Goal: Task Accomplishment & Management: Manage account settings

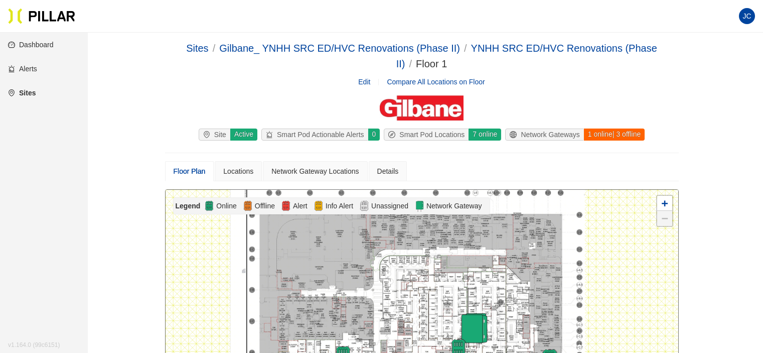
scroll to position [201, 0]
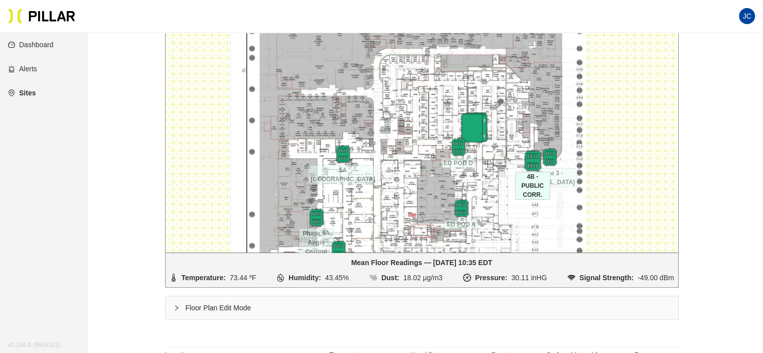
click at [528, 154] on img at bounding box center [533, 160] width 22 height 22
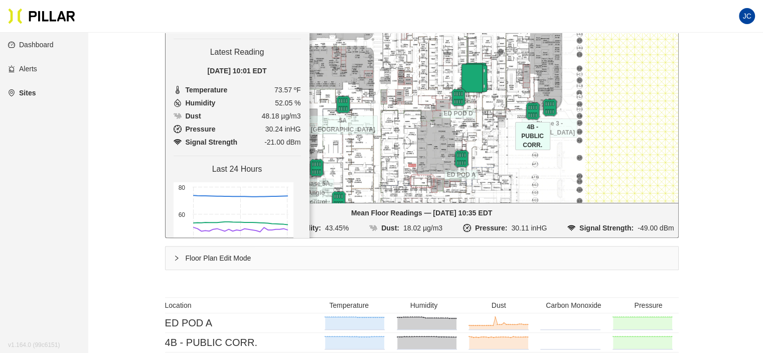
scroll to position [251, 0]
click at [178, 252] on div "Floor Plan Edit Mode" at bounding box center [421, 257] width 513 height 23
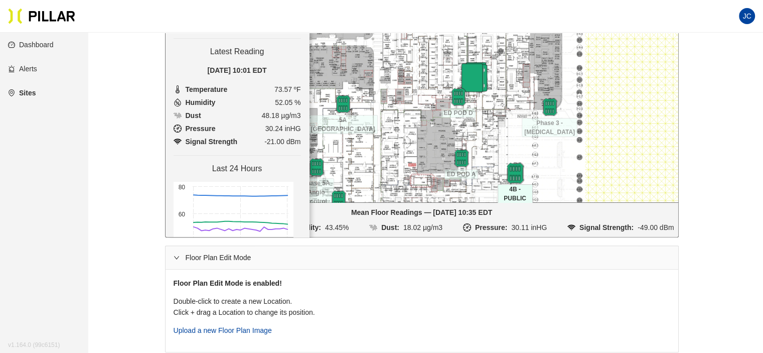
drag, startPoint x: 527, startPoint y: 108, endPoint x: 510, endPoint y: 171, distance: 65.1
click at [510, 171] on img at bounding box center [515, 173] width 22 height 22
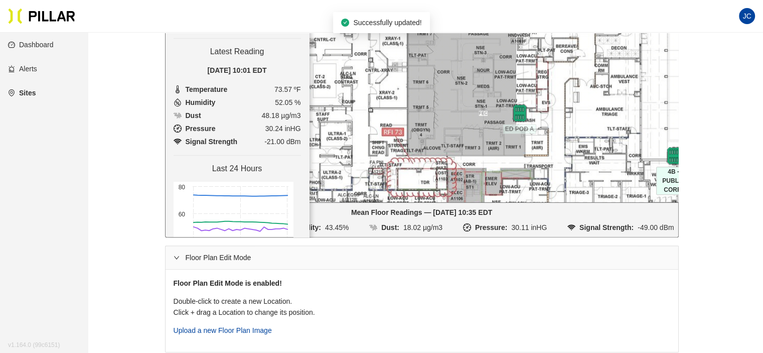
drag, startPoint x: 432, startPoint y: 154, endPoint x: 419, endPoint y: 23, distance: 131.5
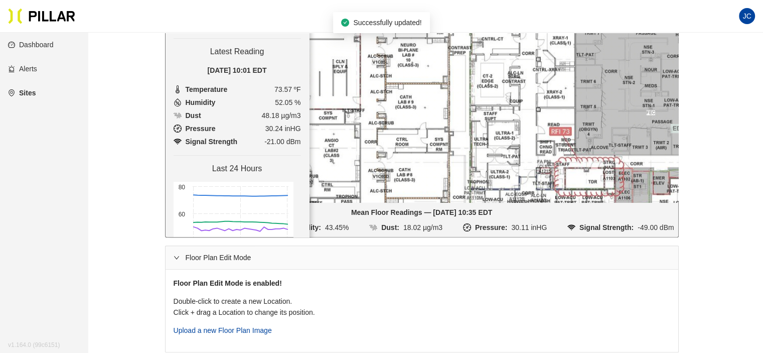
drag, startPoint x: 475, startPoint y: 122, endPoint x: 648, endPoint y: 148, distance: 175.0
click at [648, 148] on div at bounding box center [421, 70] width 513 height 263
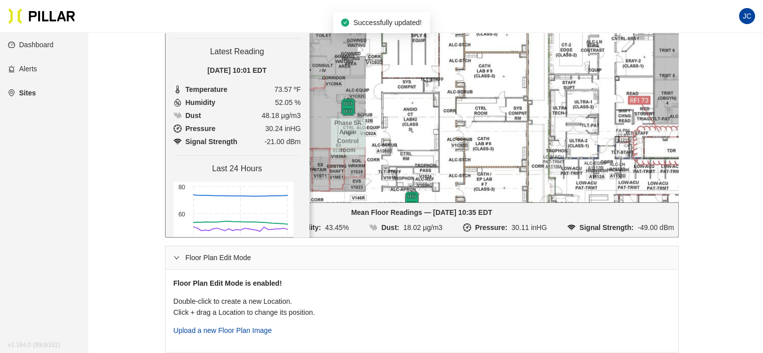
drag, startPoint x: 448, startPoint y: 124, endPoint x: 469, endPoint y: 114, distance: 23.8
click at [482, 114] on div at bounding box center [421, 70] width 513 height 263
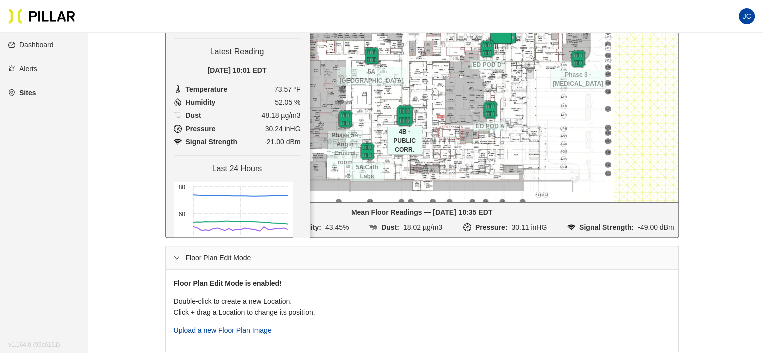
drag, startPoint x: 545, startPoint y: 125, endPoint x: 406, endPoint y: 115, distance: 139.2
click at [406, 115] on img at bounding box center [405, 115] width 22 height 22
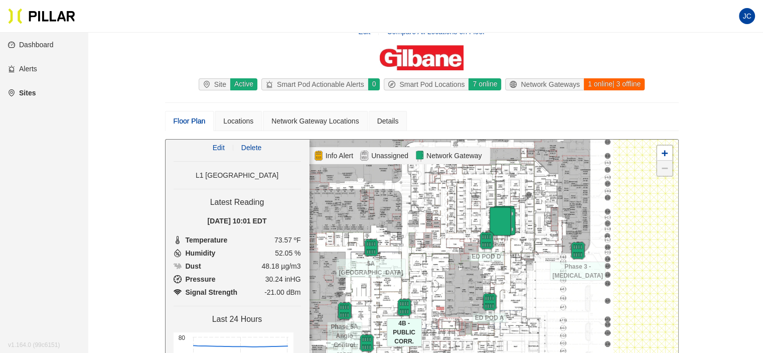
scroll to position [0, 0]
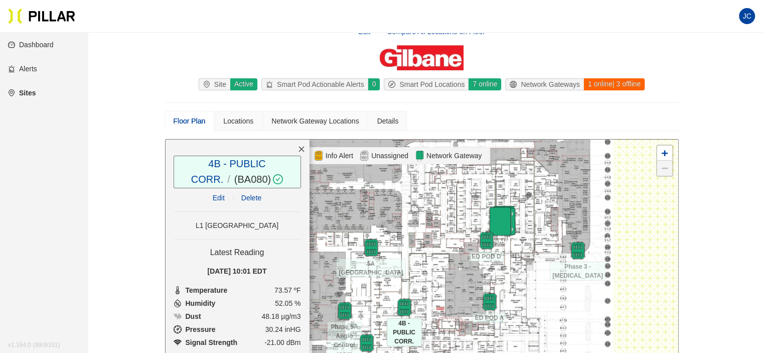
click at [215, 198] on link "Edit" at bounding box center [219, 198] width 12 height 8
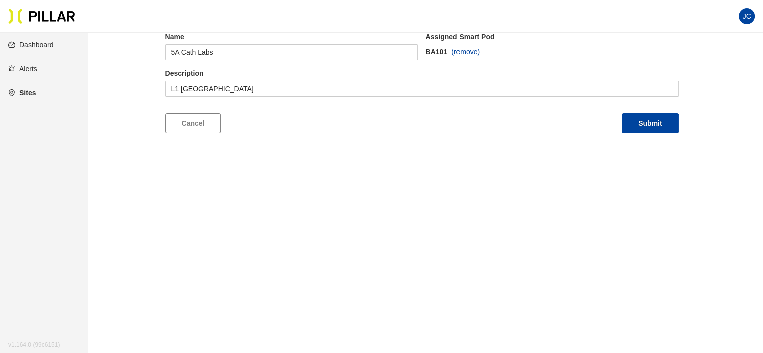
type input "4B - PUBLIC CORR."
type input "L1 [GEOGRAPHIC_DATA]"
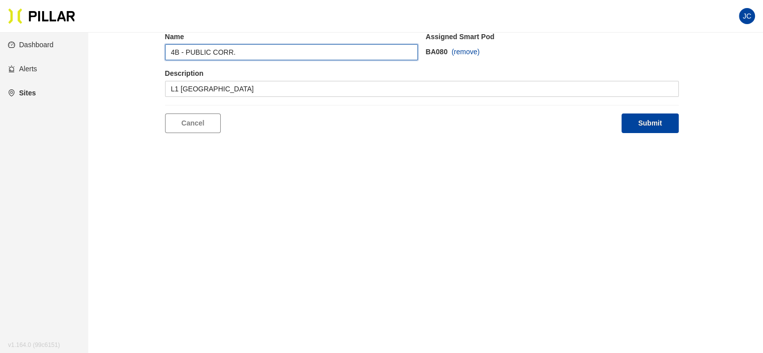
drag, startPoint x: 239, startPoint y: 48, endPoint x: 152, endPoint y: 51, distance: 86.3
click at [152, 51] on div "Edit Location Name 4B - PUBLIC CORR. Assigned Smart Pod BA080 (remove) Descript…" at bounding box center [421, 71] width 618 height 124
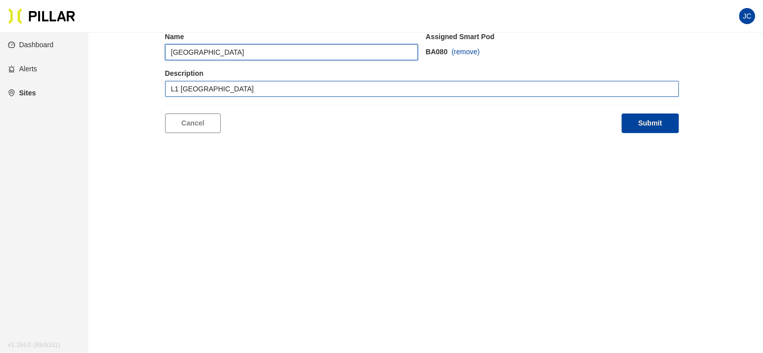
type input "[GEOGRAPHIC_DATA]"
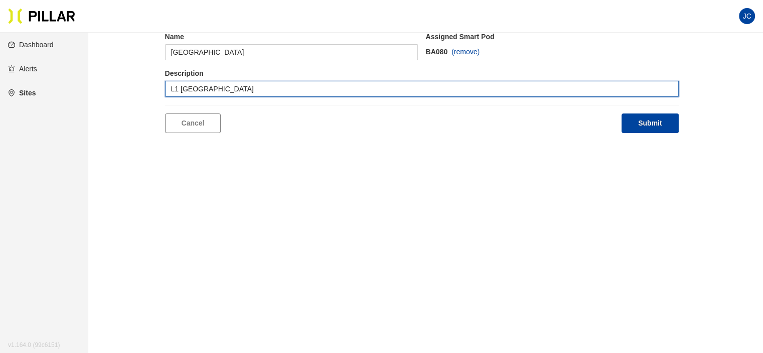
drag, startPoint x: 261, startPoint y: 90, endPoint x: 133, endPoint y: 91, distance: 127.4
click at [135, 91] on div "Edit Location Name [GEOGRAPHIC_DATA] Assigned Smart Pod BA080 (remove) Descript…" at bounding box center [421, 71] width 618 height 124
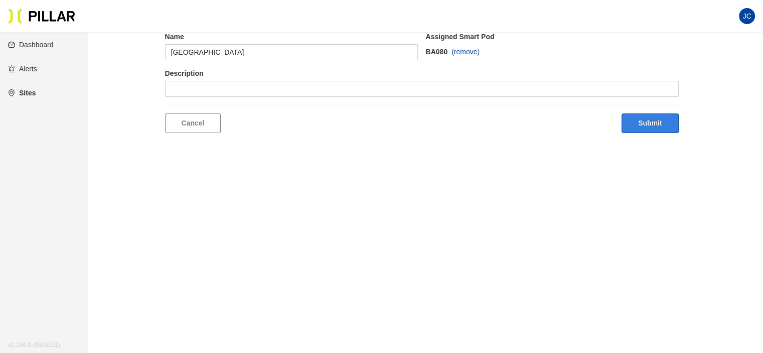
click at [657, 119] on button "Submit" at bounding box center [649, 123] width 57 height 20
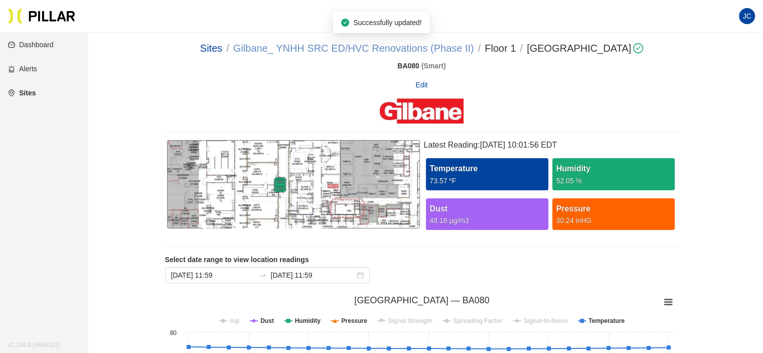
click at [315, 46] on link "Gilbane_ YNHH SRC ED/HVC Renovations (Phase II)" at bounding box center [353, 48] width 241 height 11
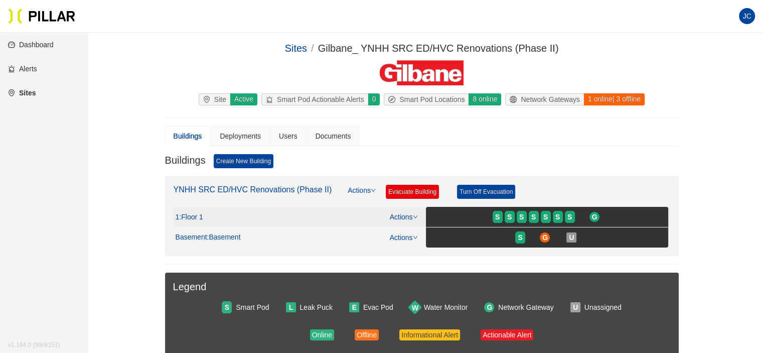
click at [195, 219] on span ": Floor 1" at bounding box center [191, 217] width 24 height 9
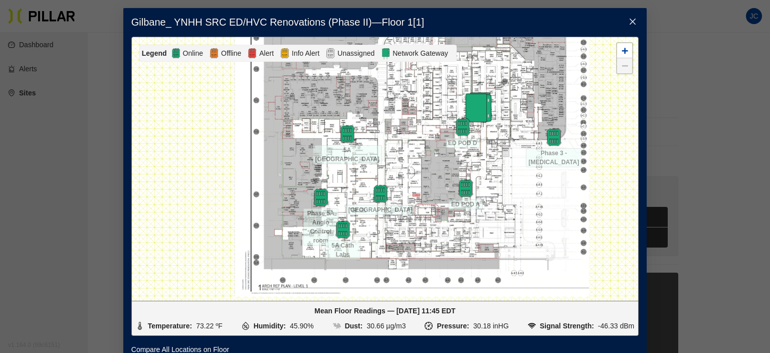
drag, startPoint x: 537, startPoint y: 252, endPoint x: 552, endPoint y: 193, distance: 61.4
click at [552, 193] on div at bounding box center [385, 168] width 507 height 263
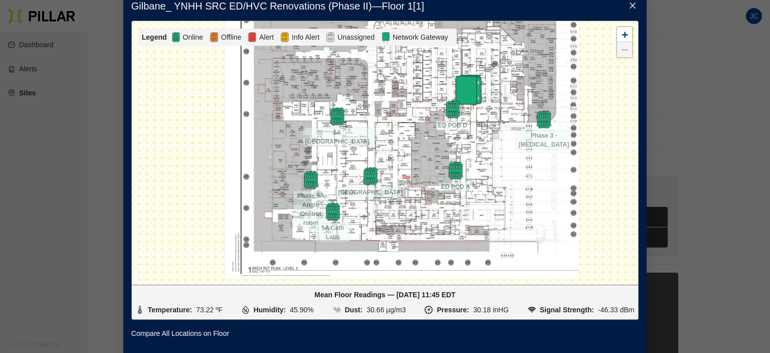
scroll to position [26, 0]
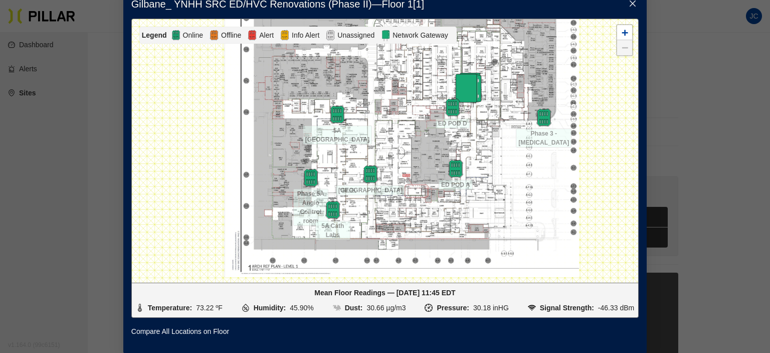
click at [659, 55] on div "Gilbane_ YNHH SRC ED/HVC Renovations (Phase II) — Floor 1 [ 1 ] Legend Online O…" at bounding box center [385, 176] width 770 height 353
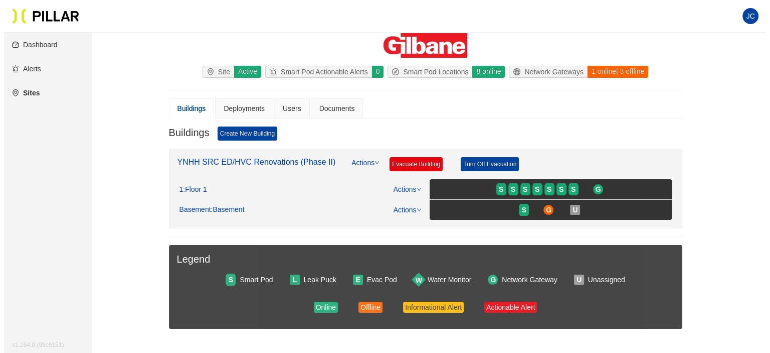
scroll to position [150, 0]
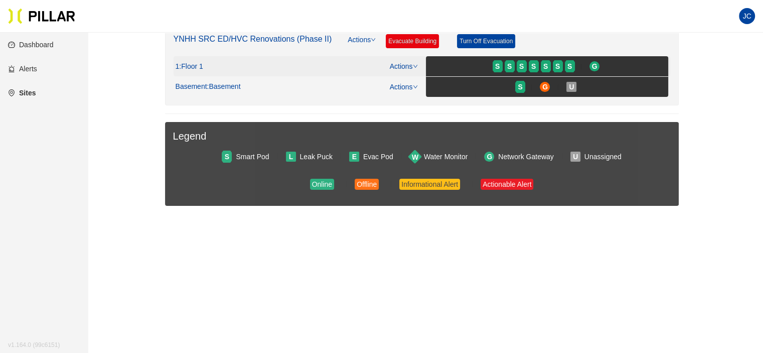
click at [446, 71] on div "S S S S S S S G" at bounding box center [547, 66] width 238 height 16
click at [192, 65] on span ": Floor 1" at bounding box center [191, 66] width 24 height 9
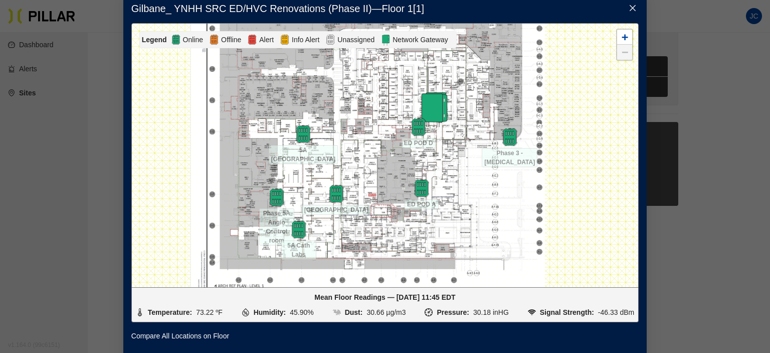
scroll to position [26, 0]
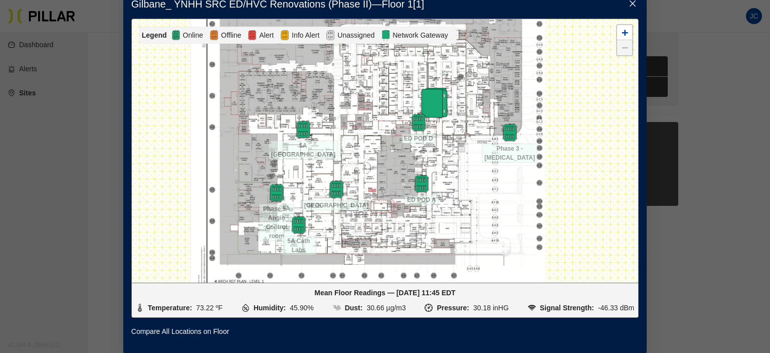
click at [438, 292] on div "Mean Floor Readings — [DATE] 11:45 EDT Temperature: 73.22 ºF Humidity: 45.90% D…" at bounding box center [385, 300] width 508 height 35
click at [699, 60] on div "Gilbane_ YNHH SRC ED/HVC Renovations (Phase II) — Floor 1 [ 1 ] Legend Online O…" at bounding box center [385, 176] width 770 height 353
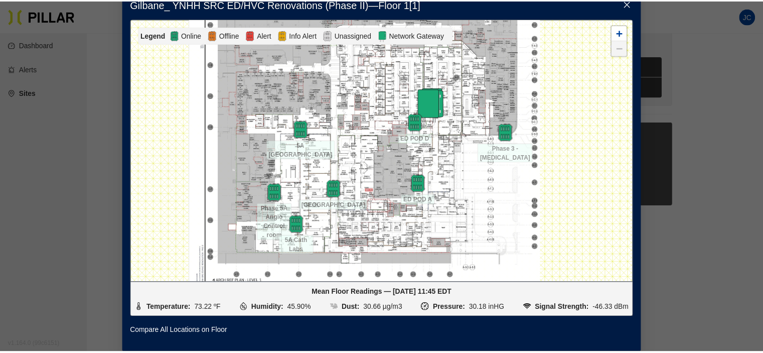
scroll to position [10, 0]
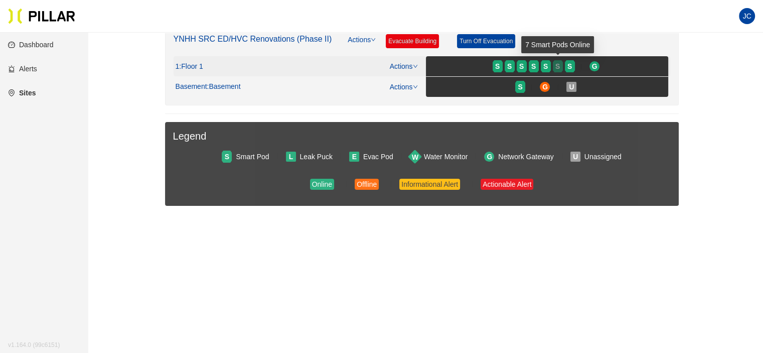
click at [560, 62] on div "S" at bounding box center [558, 66] width 10 height 8
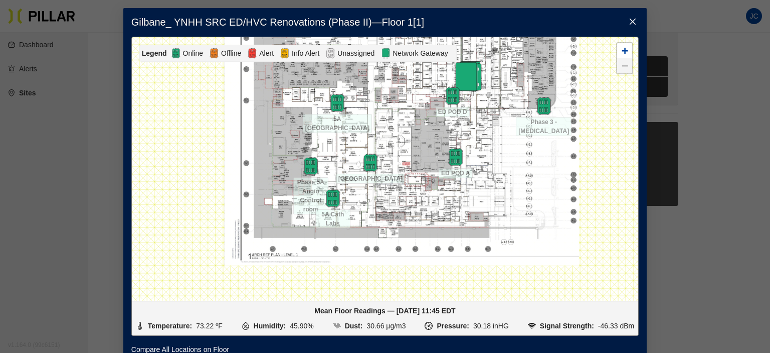
click at [629, 22] on icon "close" at bounding box center [633, 22] width 8 height 8
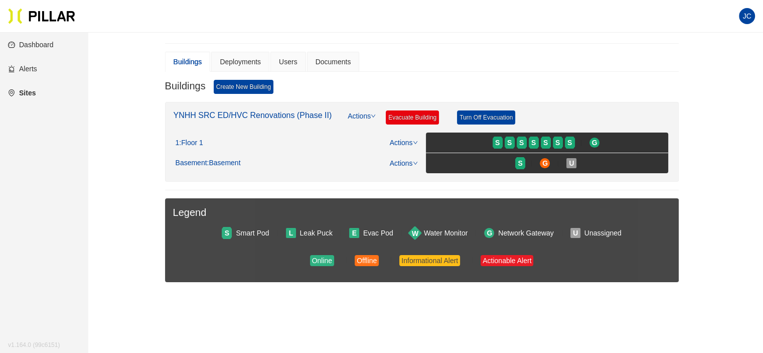
scroll to position [50, 0]
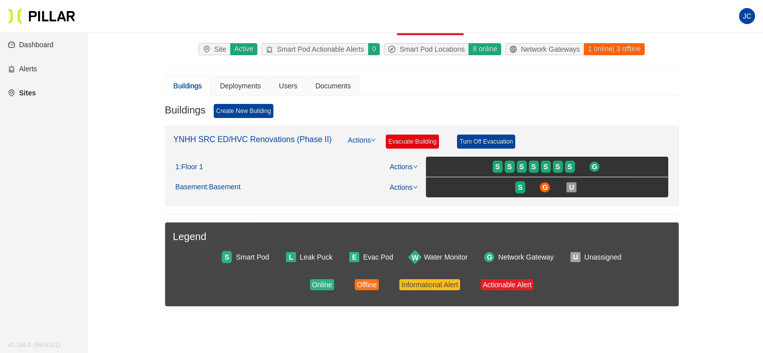
click at [43, 43] on link "Dashboard" at bounding box center [31, 45] width 46 height 8
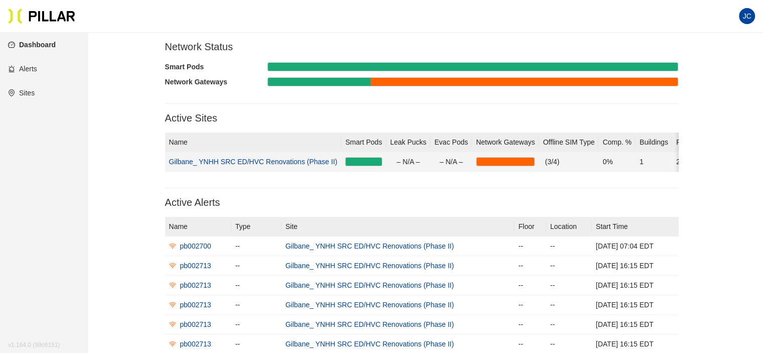
click at [292, 162] on link "Gilbane_ YNHH SRC ED/HVC Renovations (Phase II)" at bounding box center [253, 161] width 168 height 8
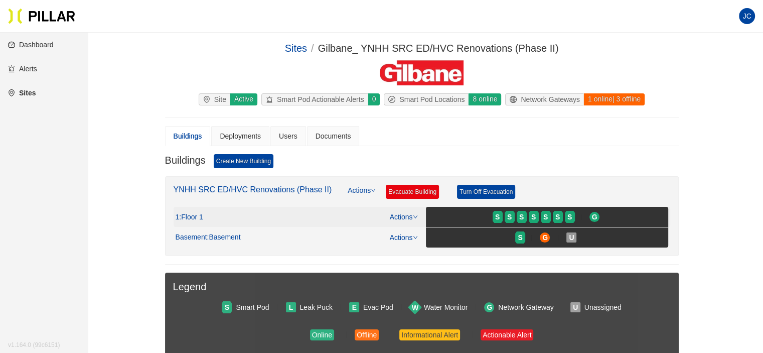
click at [395, 216] on link "Actions" at bounding box center [404, 217] width 28 height 8
click at [189, 213] on span ": Floor 1" at bounding box center [191, 217] width 24 height 9
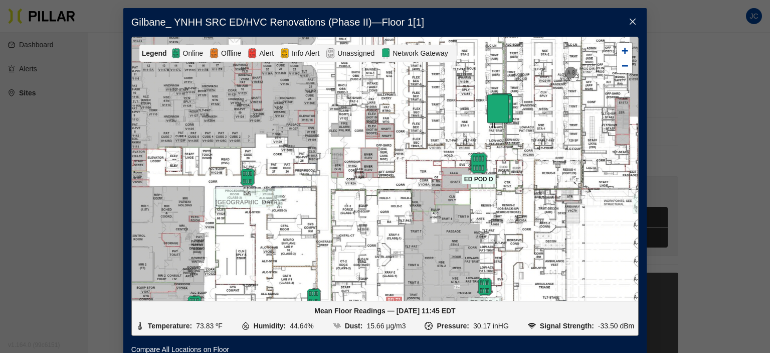
click at [468, 162] on img at bounding box center [479, 163] width 22 height 22
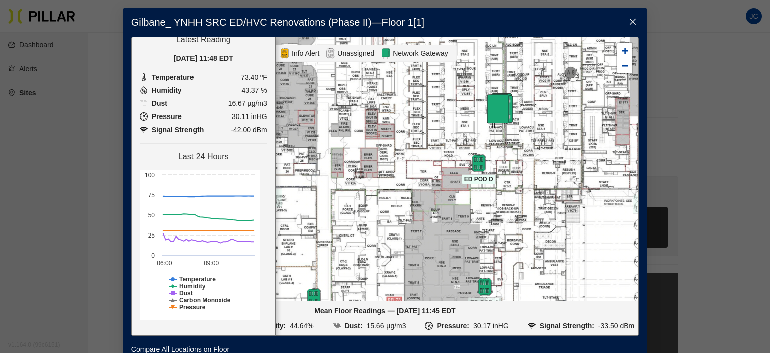
scroll to position [75, 0]
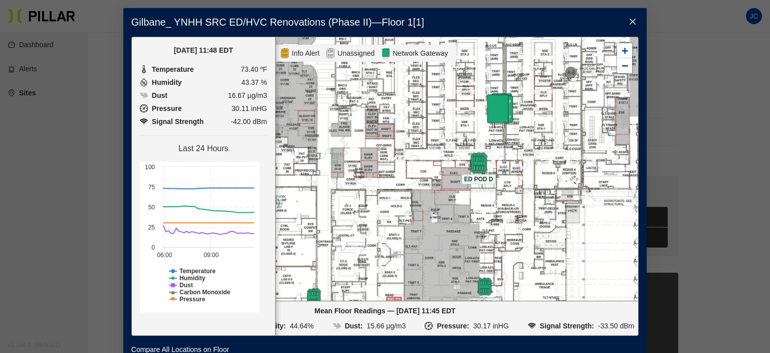
click at [471, 161] on img at bounding box center [479, 163] width 22 height 22
click at [480, 279] on img at bounding box center [485, 286] width 22 height 22
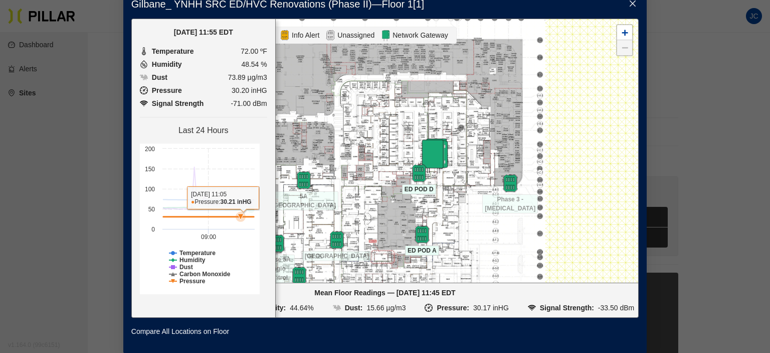
scroll to position [0, 0]
